Goal: Find contact information: Find contact information

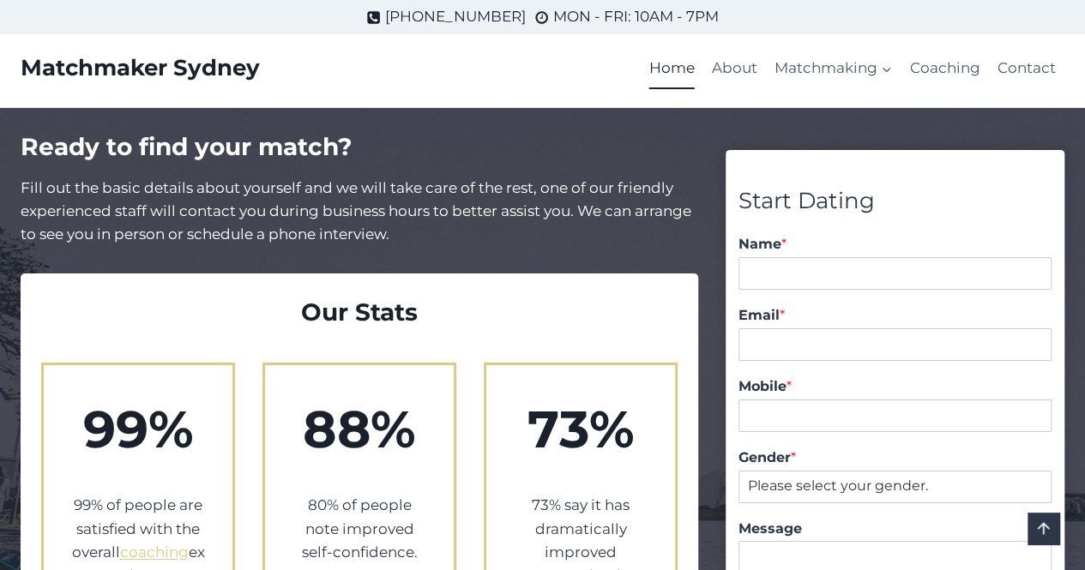
scroll to position [2803, 0]
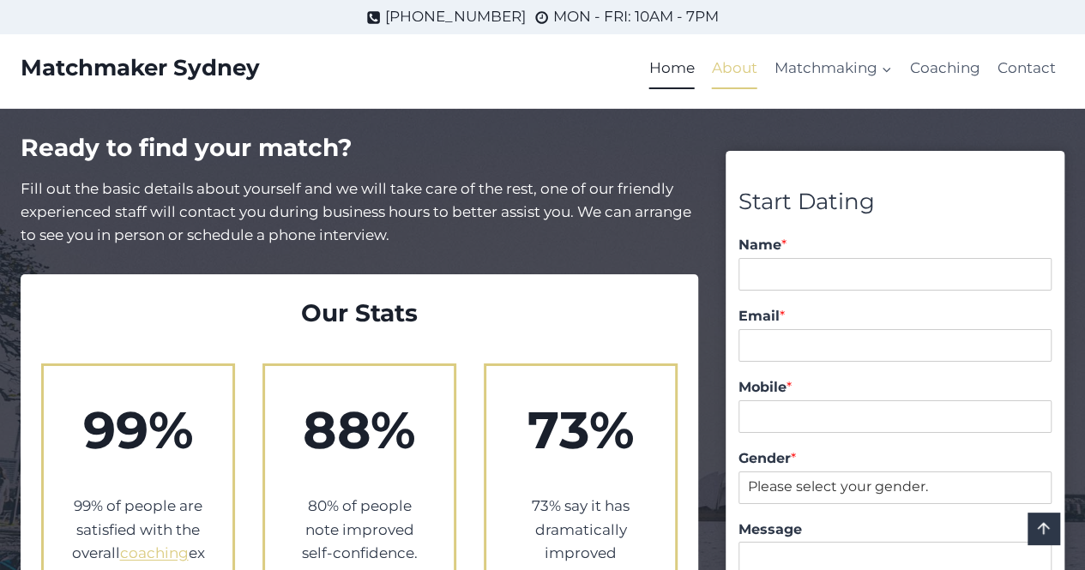
click at [727, 64] on link "About" at bounding box center [734, 68] width 63 height 41
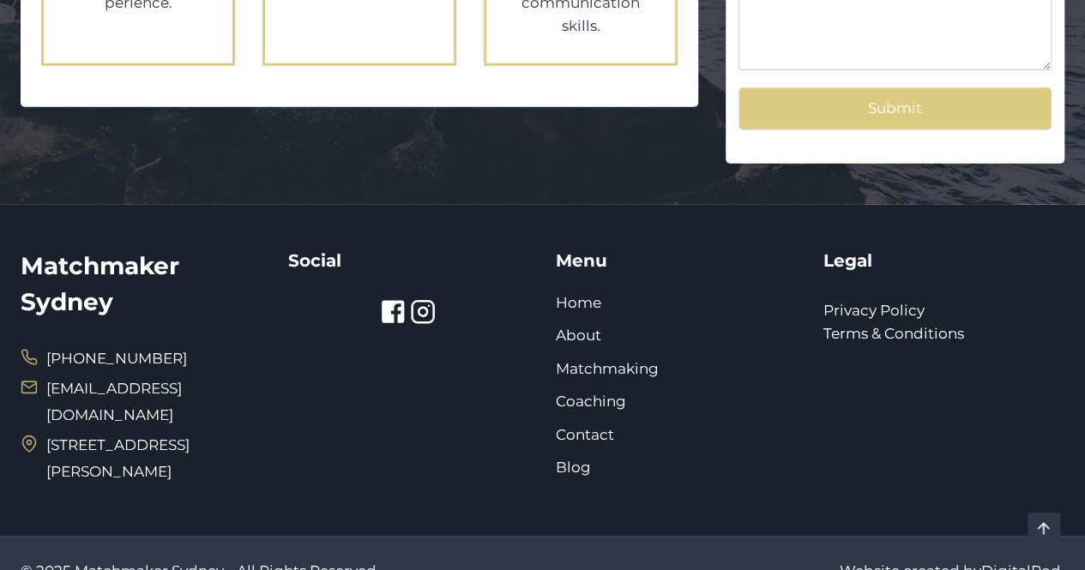
scroll to position [2080, 0]
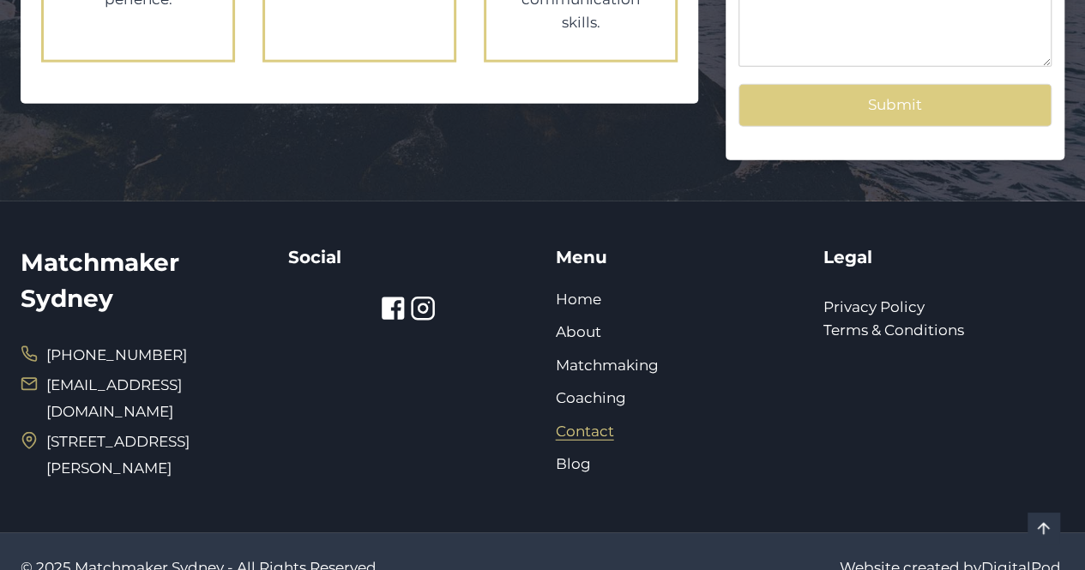
click at [571, 423] on link "Contact" at bounding box center [585, 431] width 58 height 17
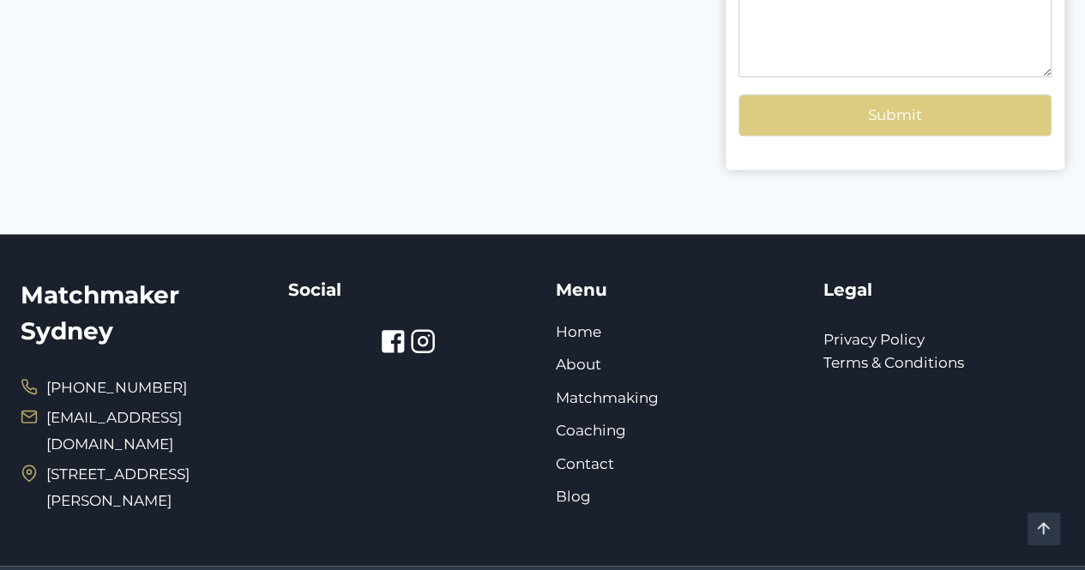
scroll to position [641, 0]
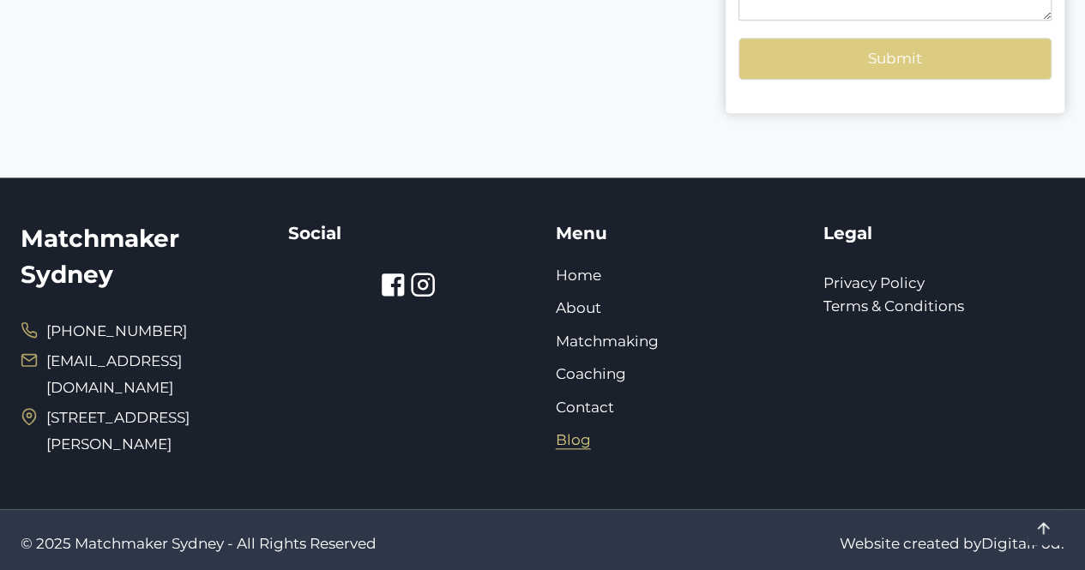
click at [587, 444] on link "Blog" at bounding box center [573, 439] width 35 height 17
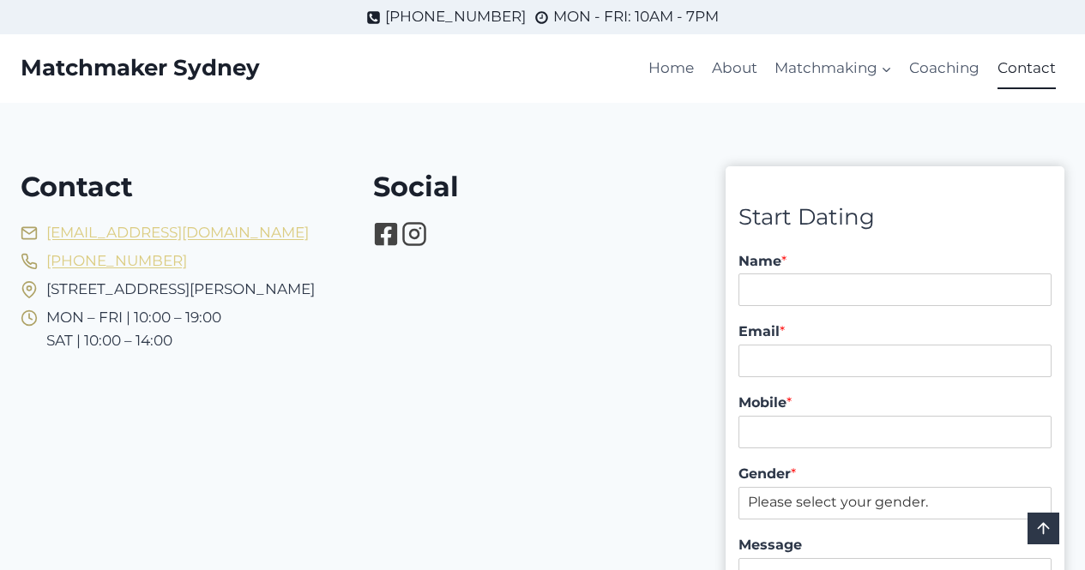
scroll to position [641, 0]
